Goal: Task Accomplishment & Management: Complete application form

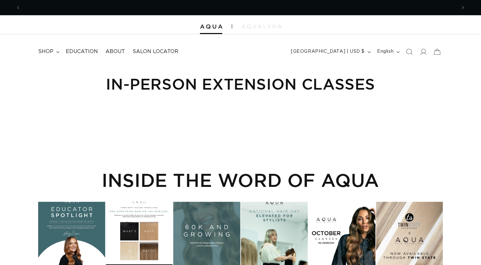
scroll to position [0, 436]
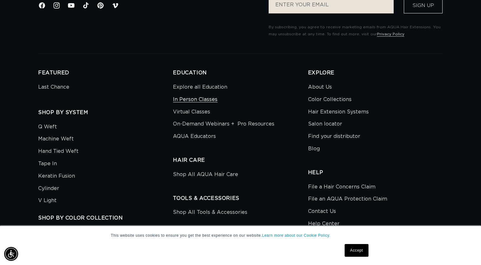
scroll to position [0, 436]
click at [201, 96] on link "In Person Classes" at bounding box center [195, 100] width 45 height 12
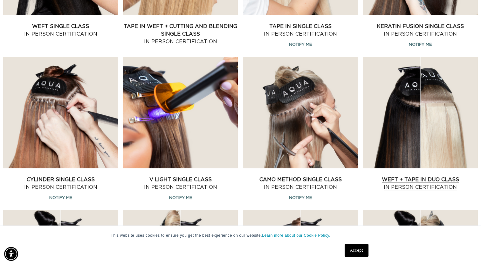
scroll to position [0, 872]
click at [414, 179] on link "Weft + Tape in Duo Class In Person Certification" at bounding box center [420, 183] width 115 height 15
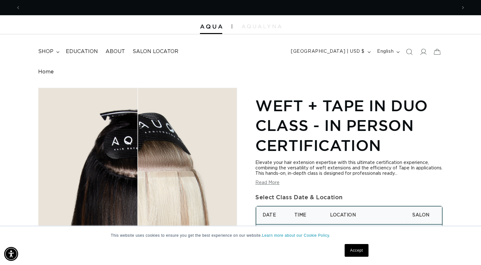
scroll to position [0, 436]
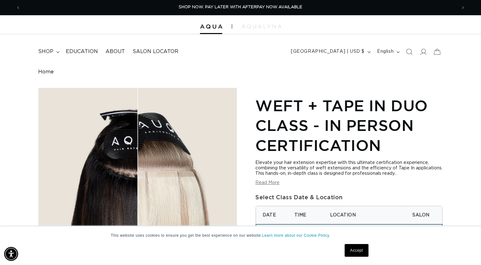
click at [356, 253] on link "Accept" at bounding box center [357, 250] width 24 height 13
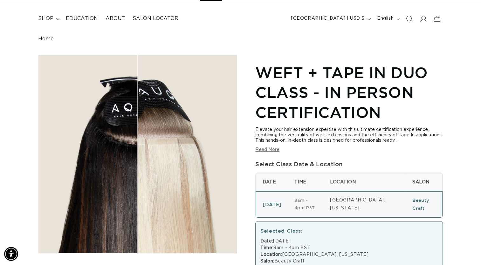
scroll to position [0, 0]
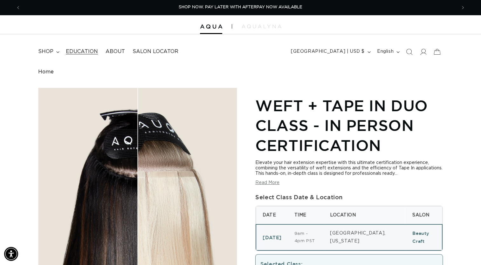
click at [82, 52] on span "Education" at bounding box center [82, 51] width 32 height 7
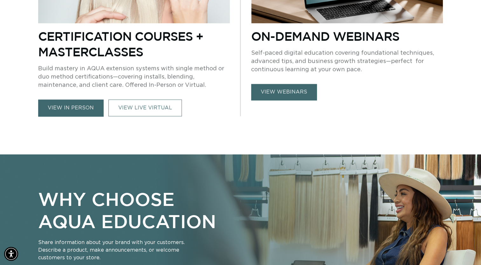
scroll to position [466, 0]
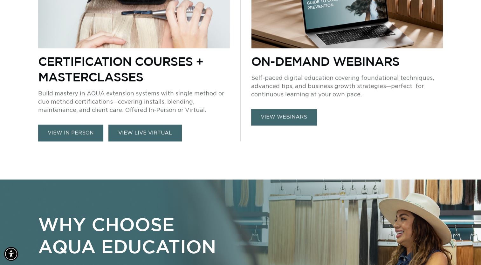
click at [137, 129] on link "VIEW LIVE VIRTUAL" at bounding box center [144, 133] width 73 height 17
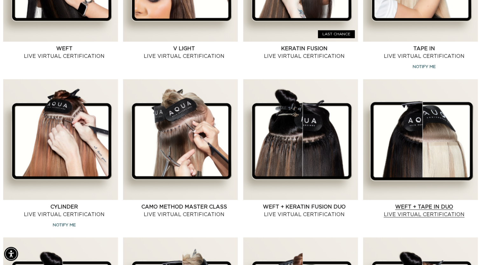
scroll to position [0, 436]
click at [438, 206] on link "Weft + Tape in Duo Live Virtual Certification" at bounding box center [425, 210] width 108 height 15
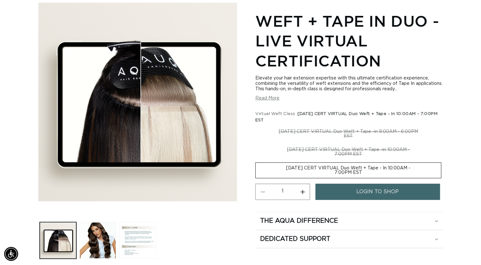
click at [385, 197] on span "login to shop" at bounding box center [378, 192] width 42 height 16
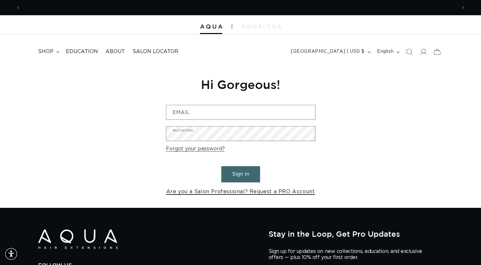
scroll to position [0, 436]
click at [265, 194] on link "Are you a Salon Professional? Request a PRO Account" at bounding box center [240, 191] width 149 height 9
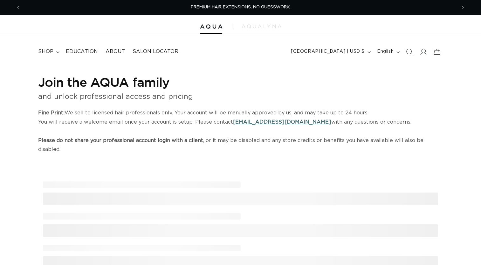
select select "US"
select select "[GEOGRAPHIC_DATA]"
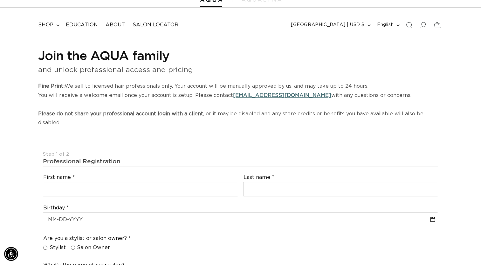
scroll to position [27, 0]
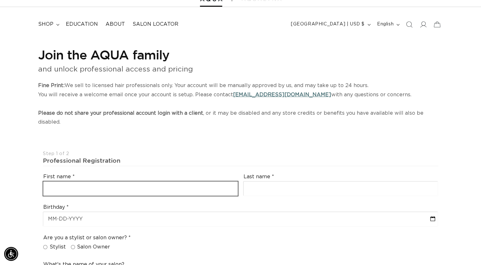
click at [76, 182] on input "text" at bounding box center [140, 189] width 195 height 14
type input "Ronni"
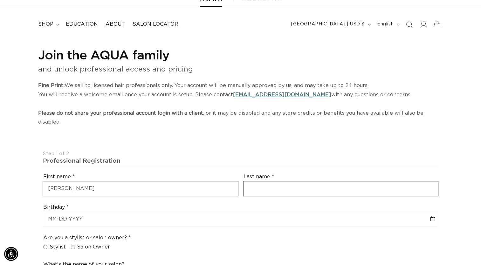
type input "Sweeney"
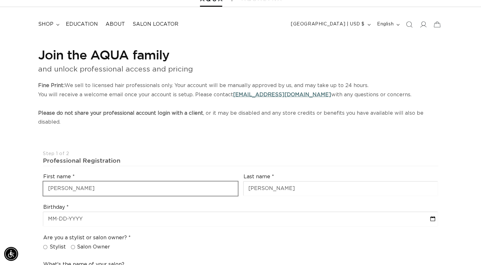
type input "ronni_sweeney81@my.albemarle.edu"
type input "+12526988066"
select select "North Carolina"
type input "27919"
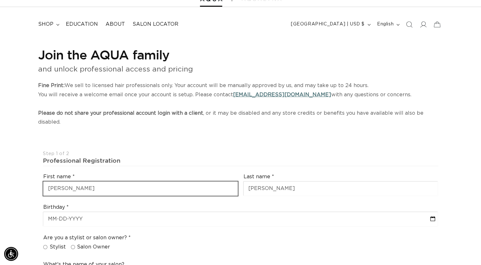
type input "+1 252 698 8066"
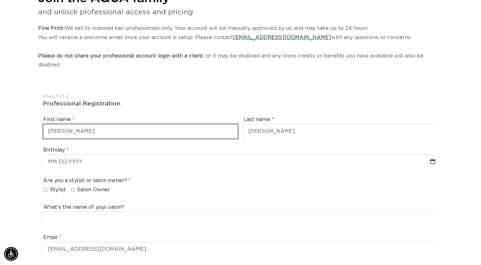
scroll to position [85, 0]
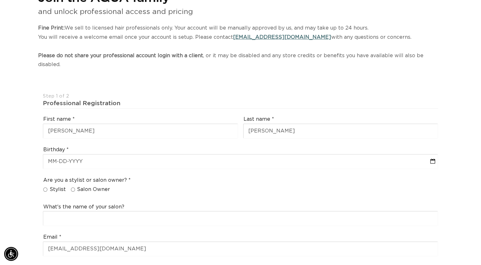
click at [94, 161] on div "Birthday calendar" at bounding box center [240, 158] width 400 height 28
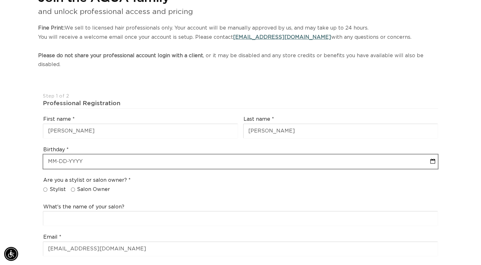
scroll to position [0, 872]
select select "9"
select select "2025"
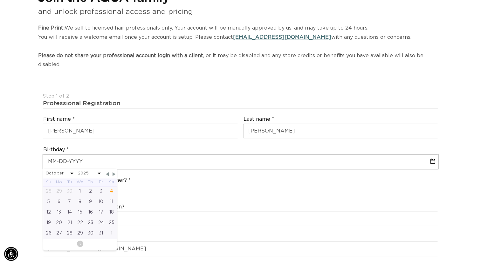
click at [73, 155] on input "text" at bounding box center [240, 162] width 395 height 14
type input "1"
select select "9"
select select "2025"
type input "12"
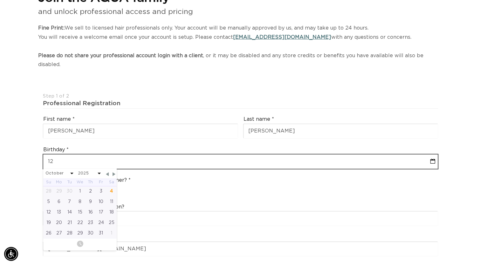
select select "9"
select select "2025"
type input "12-3"
select select "9"
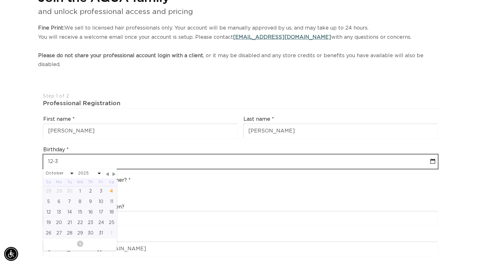
select select "2025"
type input "12-30"
select select "9"
select select "2025"
type input "12-30-2"
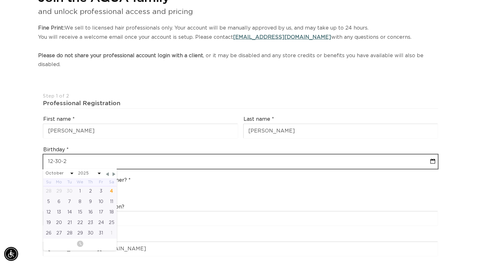
select select "9"
select select "2025"
type input "12-30-200"
select select "9"
select select "2025"
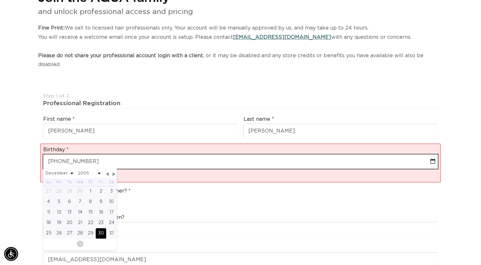
type input "12-30-2005"
select select "11"
select select "2005"
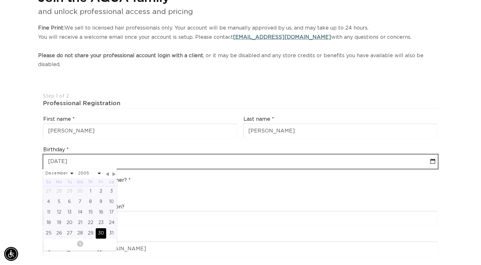
scroll to position [0, 436]
type input "12-30-2005"
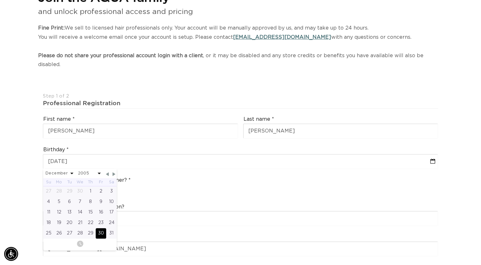
click at [180, 181] on div "Are you a stylist or salon owner? Stylist Salon Owner" at bounding box center [240, 186] width 400 height 24
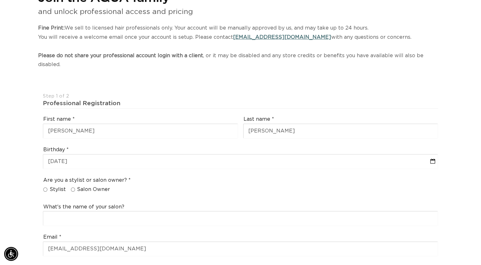
click at [43, 188] on input "Stylist" at bounding box center [45, 190] width 4 height 4
radio input "true"
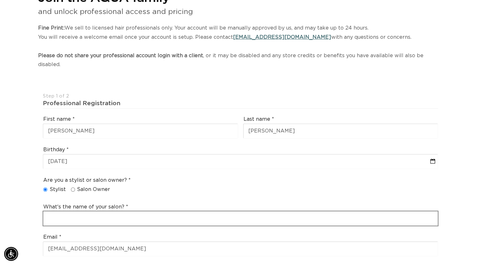
scroll to position [0, 872]
click at [81, 213] on input "text" at bounding box center [240, 219] width 395 height 14
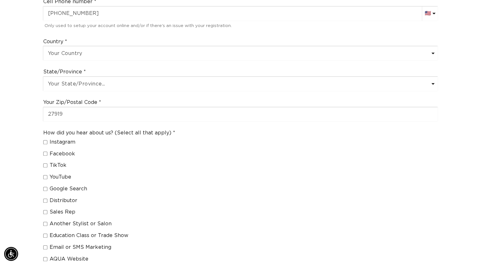
scroll to position [0, 0]
type input "Hair and Care LLC"
click at [42, 176] on div "How did you hear about us? (Select all that apply) Instagram Facebook TikTok Yo…" at bounding box center [240, 203] width 400 height 153
click at [42, 178] on div "How did you hear about us? (Select all that apply) Instagram Facebook TikTok Yo…" at bounding box center [240, 203] width 400 height 153
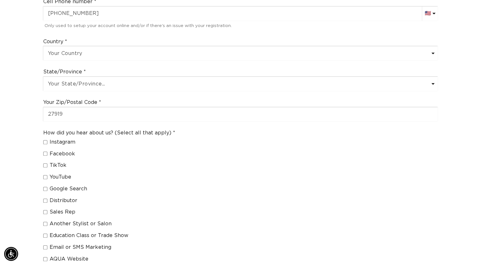
click at [47, 187] on input "Google Search" at bounding box center [45, 189] width 4 height 4
checkbox input "true"
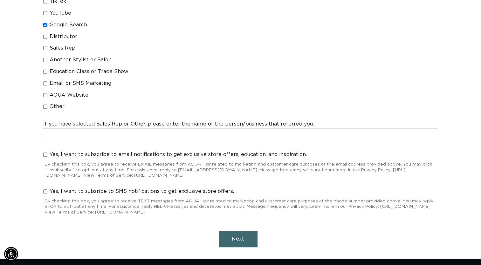
scroll to position [0, 0]
click at [46, 190] on input "Yes, I want to subsribe to SMS notifications to get exclusive store offers." at bounding box center [45, 192] width 4 height 4
checkbox input "true"
click at [44, 153] on input "Yes, I want to subscribe to email notifications to get exclusive store offers, …" at bounding box center [45, 155] width 4 height 4
checkbox input "true"
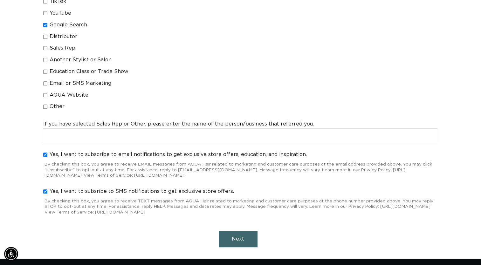
click at [241, 237] on span "Next" at bounding box center [238, 239] width 12 height 5
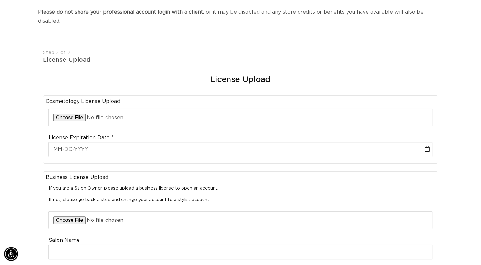
scroll to position [0, 436]
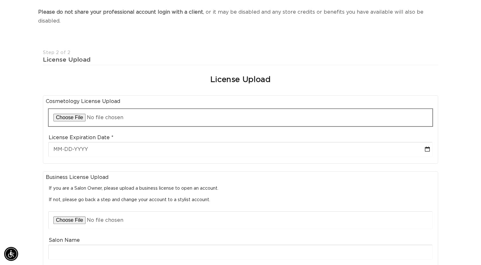
click at [151, 109] on input "file" at bounding box center [241, 117] width 384 height 17
